Goal: Task Accomplishment & Management: Manage account settings

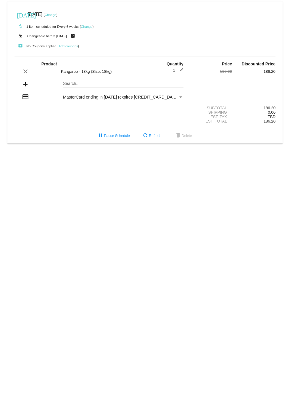
click at [56, 16] on link "Change" at bounding box center [51, 15] width 12 height 4
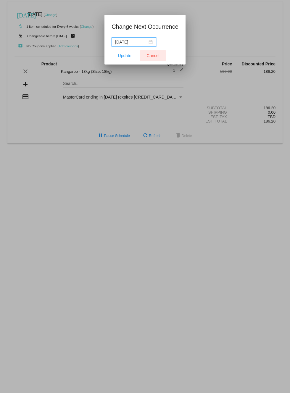
click at [148, 57] on span "Cancel" at bounding box center [152, 55] width 13 height 5
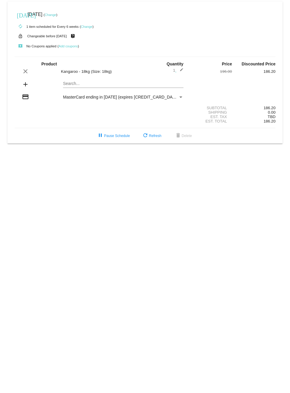
click at [86, 27] on link "Change" at bounding box center [87, 27] width 12 height 4
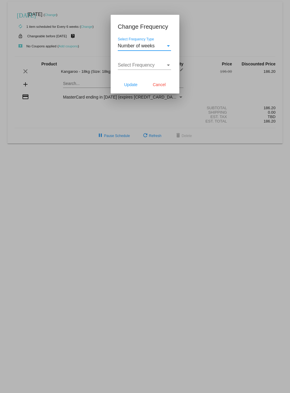
click at [168, 66] on div "Select Frequency" at bounding box center [168, 64] width 5 height 5
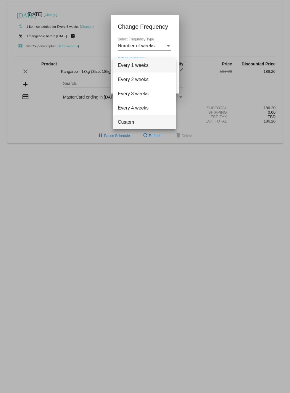
click at [130, 123] on span "Custom" at bounding box center [144, 122] width 53 height 14
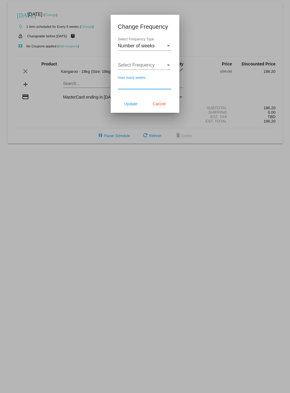
click at [140, 86] on input "How many weeks" at bounding box center [144, 84] width 53 height 5
click at [170, 85] on input "1" at bounding box center [144, 84] width 53 height 5
click at [169, 86] on input "1" at bounding box center [144, 84] width 53 height 5
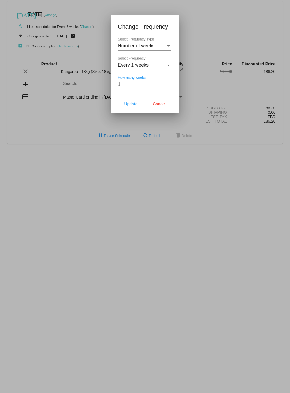
click at [169, 86] on input "1" at bounding box center [144, 84] width 53 height 5
click at [168, 86] on input "1" at bounding box center [144, 84] width 53 height 5
click at [168, 83] on input "2" at bounding box center [144, 84] width 53 height 5
click at [168, 83] on input "3" at bounding box center [144, 84] width 53 height 5
click at [168, 83] on input "4" at bounding box center [144, 84] width 53 height 5
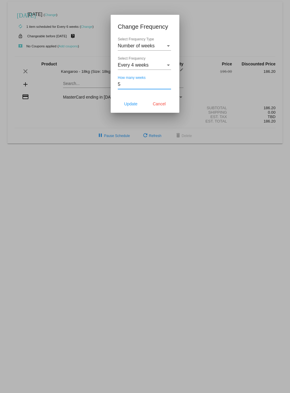
type input "5"
click at [168, 83] on input "5" at bounding box center [144, 84] width 53 height 5
click at [130, 106] on span "Update" at bounding box center [130, 103] width 13 height 5
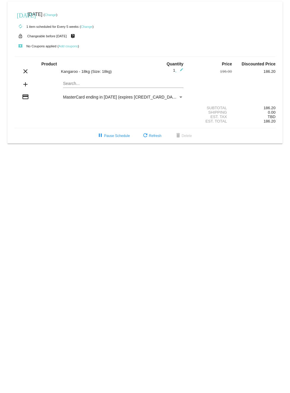
click at [188, 101] on section "Subtotal 186.20 Shipping 0.00 Est. Tax TBD Est. Total 186.20" at bounding box center [144, 114] width 261 height 27
